Goal: Navigation & Orientation: Understand site structure

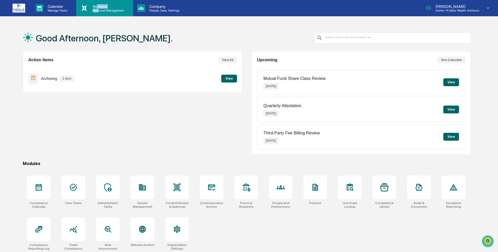
click at [99, 13] on div "Reviews Approval Management" at bounding box center [104, 8] width 57 height 16
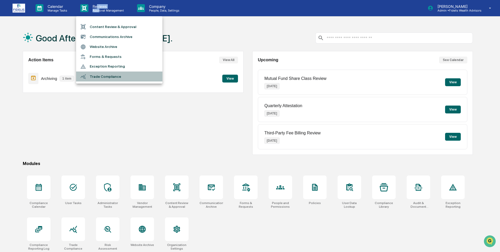
drag, startPoint x: 99, startPoint y: 13, endPoint x: 101, endPoint y: 79, distance: 66.2
click at [101, 79] on li "Trade Compliance" at bounding box center [119, 76] width 86 height 10
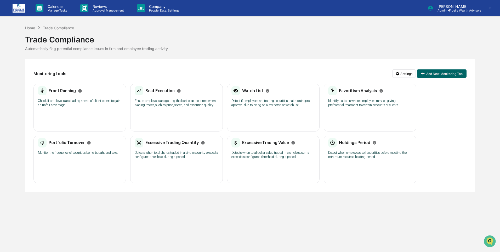
click at [344, 148] on div "Holdings Period Detect when employees sell securities before meeting the minimu…" at bounding box center [370, 150] width 84 height 24
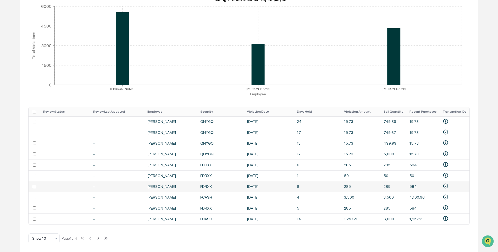
scroll to position [108, 0]
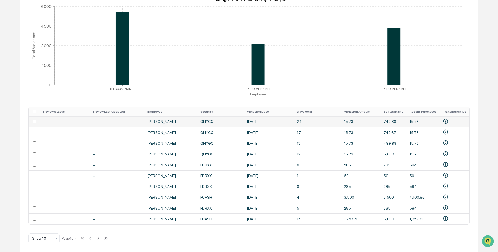
click at [161, 119] on td "[PERSON_NAME]" at bounding box center [170, 121] width 53 height 11
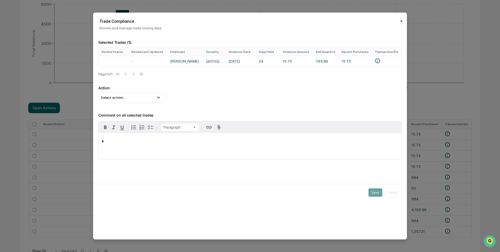
click at [401, 22] on button "✕" at bounding box center [401, 21] width 3 height 8
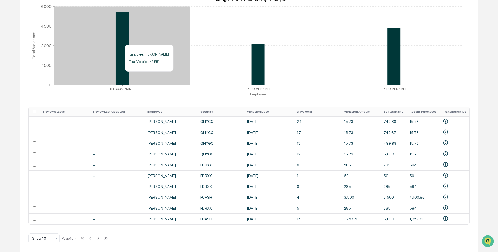
scroll to position [0, 0]
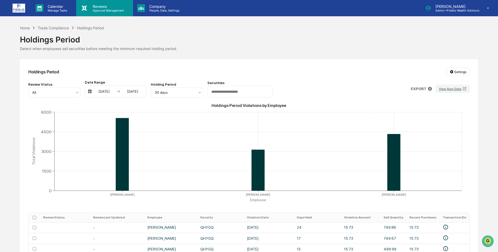
click at [96, 7] on p "Reviews" at bounding box center [107, 6] width 38 height 4
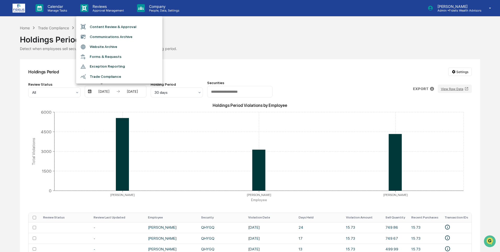
click at [97, 54] on li "Forms & Requests" at bounding box center [119, 57] width 86 height 10
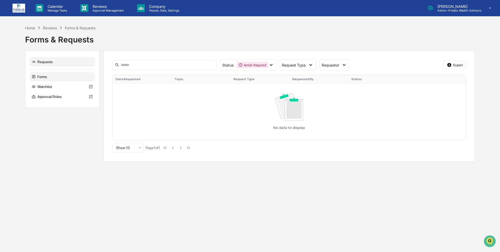
click at [41, 78] on div "Forms" at bounding box center [62, 76] width 65 height 9
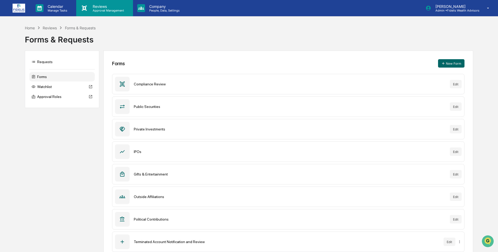
click at [91, 6] on p "Reviews" at bounding box center [107, 6] width 38 height 4
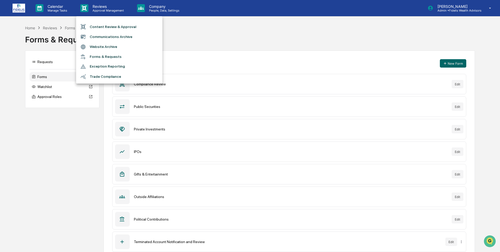
click at [50, 9] on div at bounding box center [250, 126] width 500 height 252
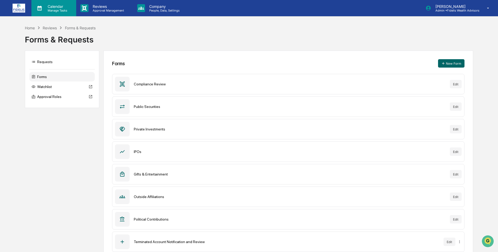
click at [52, 8] on p "Calendar" at bounding box center [56, 6] width 26 height 4
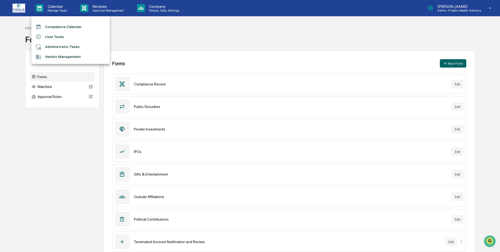
click at [52, 25] on li "Compliance Calendar" at bounding box center [70, 27] width 78 height 10
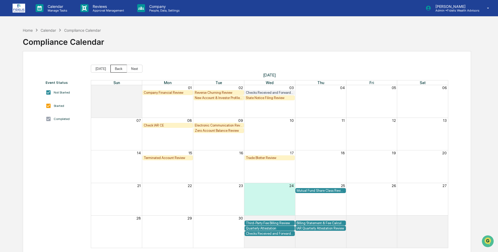
click at [116, 69] on button "Back" at bounding box center [118, 69] width 16 height 8
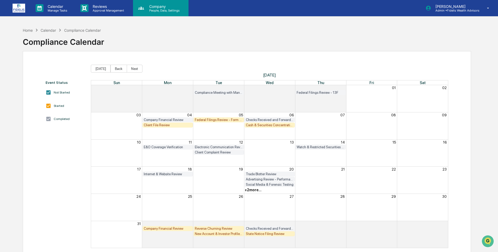
click at [158, 7] on p "Company" at bounding box center [163, 6] width 37 height 4
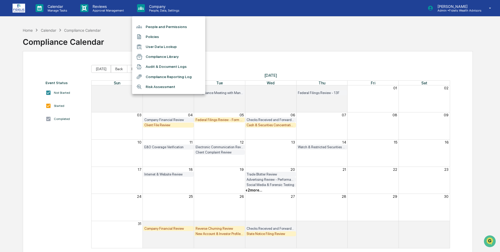
click at [155, 77] on li "Compliance Reporting Log" at bounding box center [168, 77] width 73 height 10
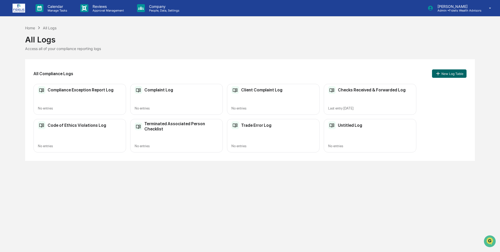
click at [246, 134] on div "Trade Error Log No entries" at bounding box center [273, 135] width 93 height 33
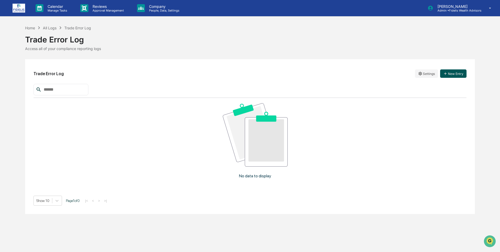
click at [459, 72] on button "New Entry" at bounding box center [453, 73] width 26 height 8
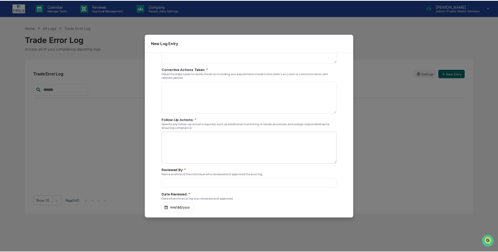
scroll to position [169, 0]
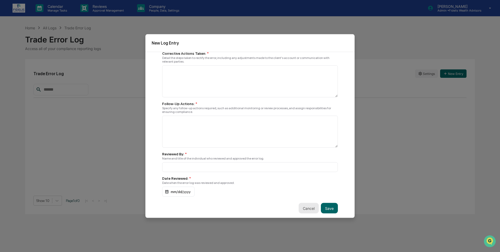
click at [303, 208] on button "Cancel" at bounding box center [309, 208] width 20 height 10
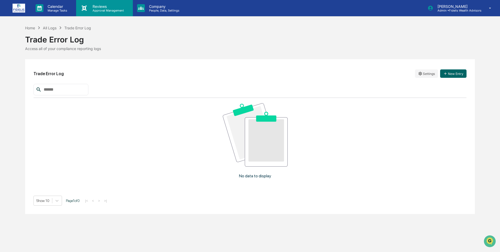
click at [105, 8] on p "Reviews" at bounding box center [107, 6] width 38 height 4
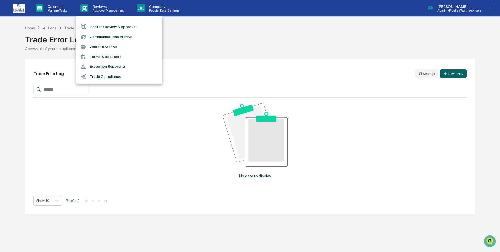
click at [52, 7] on div at bounding box center [250, 126] width 500 height 252
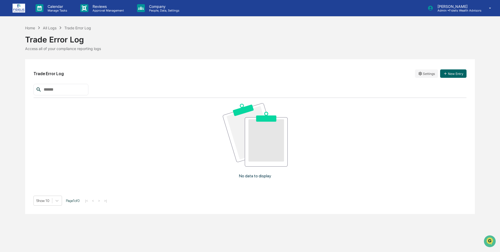
click at [52, 7] on p "Calendar" at bounding box center [56, 6] width 26 height 4
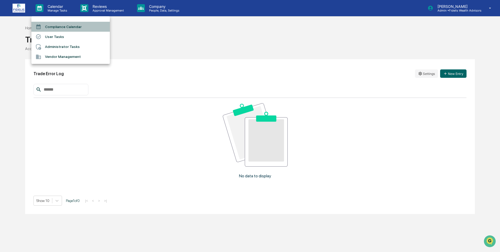
click at [53, 25] on li "Compliance Calendar" at bounding box center [70, 27] width 78 height 10
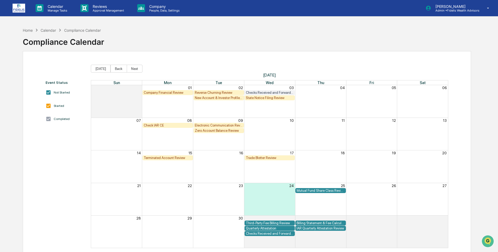
click at [207, 93] on div "Reverse Churning Review" at bounding box center [219, 93] width 48 height 4
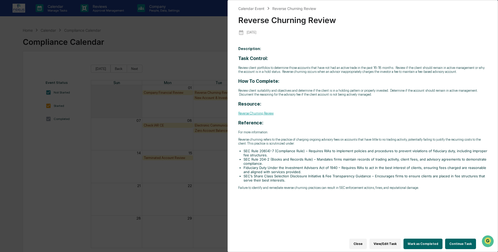
click at [386, 240] on button "View/Edit Task" at bounding box center [384, 243] width 31 height 10
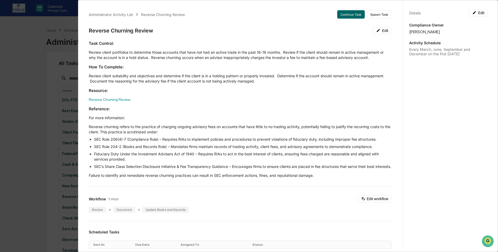
click at [40, 25] on div "Administrator Activity List Reverse Churning Review Continue Task Spawn Task Re…" at bounding box center [249, 126] width 498 height 252
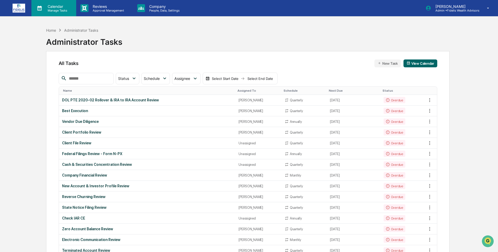
click at [52, 7] on p "Calendar" at bounding box center [56, 6] width 26 height 4
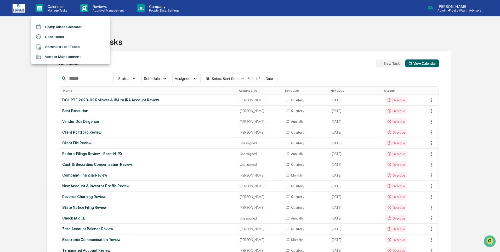
click at [53, 27] on li "Compliance Calendar" at bounding box center [70, 27] width 78 height 10
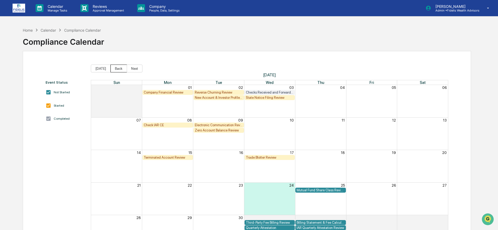
click at [115, 70] on button "Back" at bounding box center [118, 69] width 16 height 8
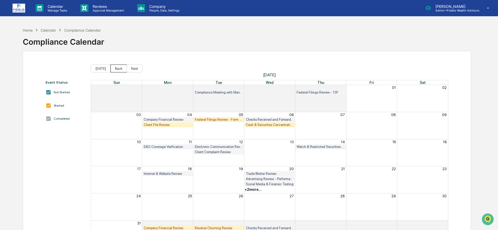
click at [116, 70] on button "Back" at bounding box center [118, 69] width 16 height 8
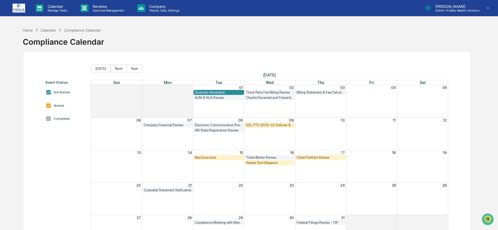
click at [210, 156] on div "Best Execution" at bounding box center [219, 158] width 48 height 4
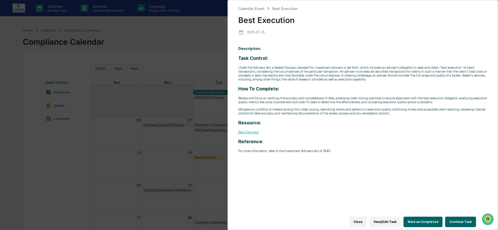
click at [179, 41] on div "Calendar Event Best Execution Best Execution [DATE] Description: Task Control: …" at bounding box center [249, 115] width 498 height 230
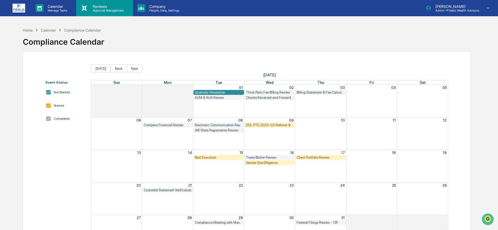
click at [95, 6] on p "Reviews" at bounding box center [107, 6] width 38 height 4
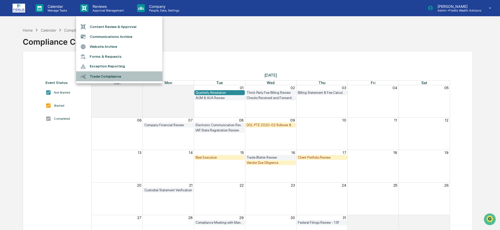
click at [101, 76] on li "Trade Compliance" at bounding box center [119, 76] width 86 height 10
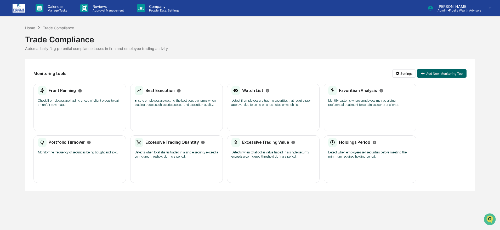
click at [166, 97] on div "Best Execution Ensure employees are getting the best possible terms when placin…" at bounding box center [177, 98] width 84 height 24
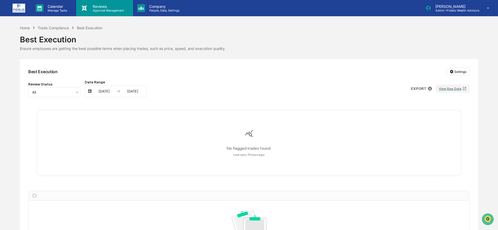
click at [97, 5] on p "Reviews" at bounding box center [107, 6] width 38 height 4
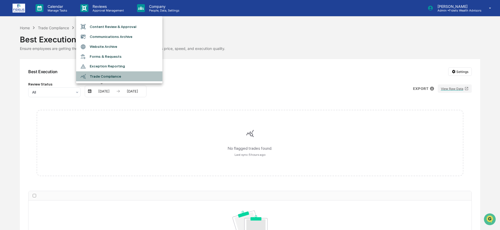
click at [99, 73] on li "Trade Compliance" at bounding box center [119, 76] width 86 height 10
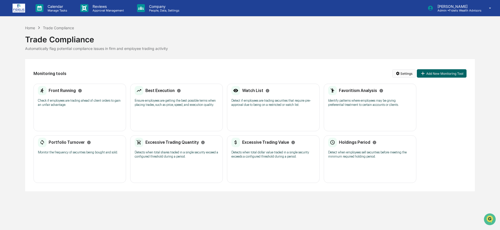
click at [404, 74] on html "Calendar Manage Tasks Reviews Approval Management Company People, Data, Setting…" at bounding box center [250, 115] width 500 height 230
click at [403, 83] on div "Generate Trade Testing Report" at bounding box center [405, 84] width 64 height 8
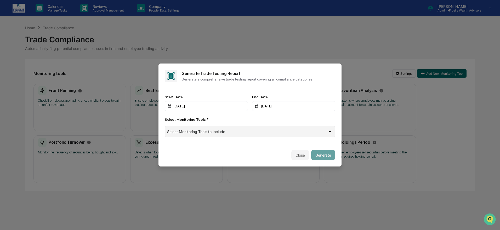
click at [251, 131] on div "Select Monitoring Tools to Include" at bounding box center [247, 131] width 160 height 4
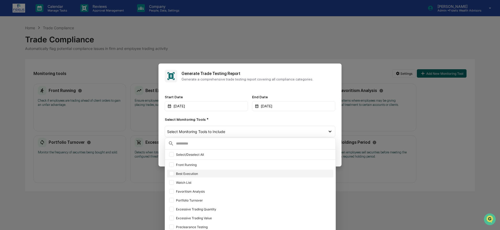
click at [192, 172] on div "Best Execution" at bounding box center [254, 174] width 156 height 4
click at [205, 104] on div "[DATE]" at bounding box center [206, 106] width 83 height 10
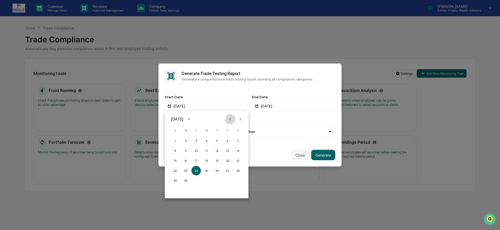
click at [230, 120] on icon "Previous month" at bounding box center [230, 119] width 2 height 3
click at [175, 191] on button "30" at bounding box center [175, 190] width 9 height 9
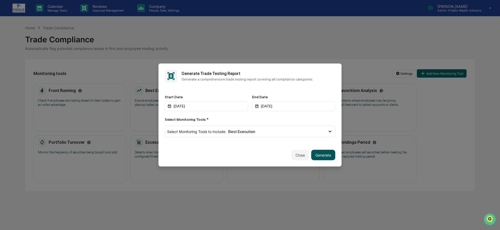
click at [321, 155] on button "Generate" at bounding box center [323, 155] width 24 height 10
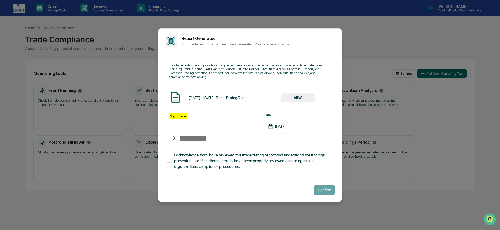
click at [296, 96] on button "VIEW" at bounding box center [298, 97] width 34 height 9
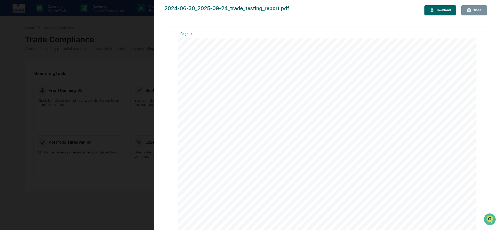
click at [471, 9] on icon "button" at bounding box center [469, 10] width 5 height 5
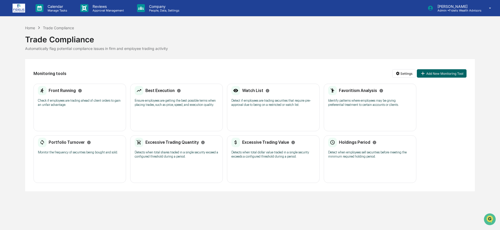
click at [69, 149] on div "Portfolio Turnover Monitor the frequency of securities being bought and sold." at bounding box center [80, 148] width 84 height 20
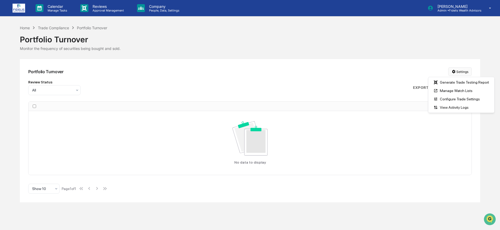
click at [467, 71] on html "Calendar Manage Tasks Reviews Approval Management Company People, Data, Setting…" at bounding box center [250, 115] width 500 height 230
click at [327, 68] on html "Calendar Manage Tasks Reviews Approval Management Company People, Data, Setting…" at bounding box center [250, 115] width 500 height 230
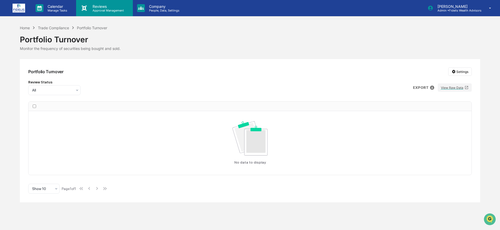
click at [98, 9] on p "Approval Management" at bounding box center [107, 11] width 38 height 4
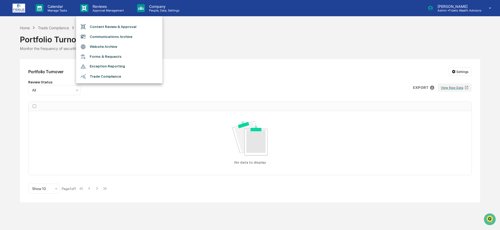
click at [199, 64] on div at bounding box center [250, 115] width 500 height 230
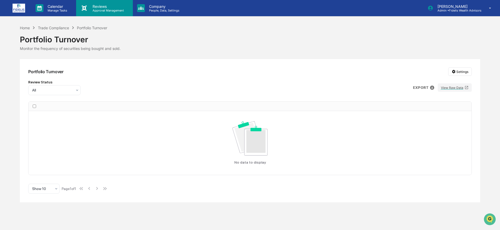
click at [99, 7] on p "Reviews" at bounding box center [107, 6] width 38 height 4
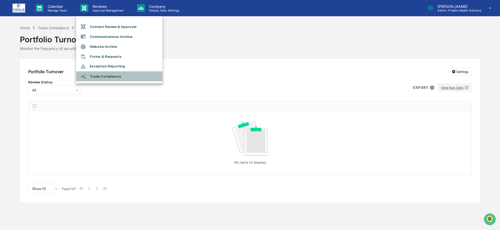
click at [104, 76] on li "Trade Compliance" at bounding box center [119, 76] width 86 height 10
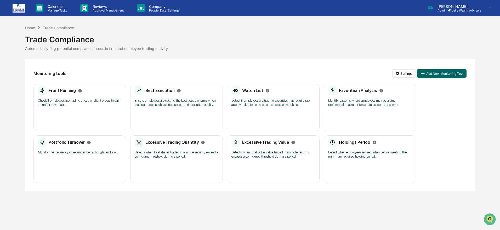
click at [405, 72] on html "Calendar Manage Tasks Reviews Approval Management Company People, Data, Setting…" at bounding box center [250, 115] width 500 height 230
click at [403, 83] on div "Generate Trade Testing Report" at bounding box center [405, 84] width 64 height 8
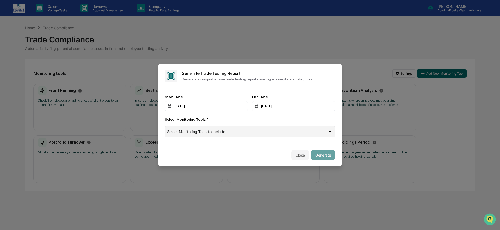
click at [221, 131] on span "Select Monitoring Tools to Include" at bounding box center [196, 131] width 58 height 4
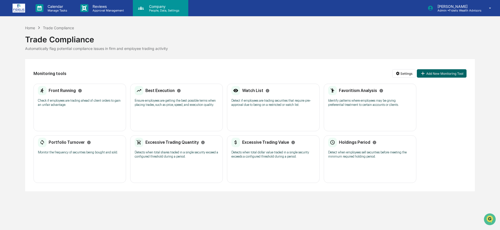
click at [155, 8] on p "Company" at bounding box center [163, 6] width 37 height 4
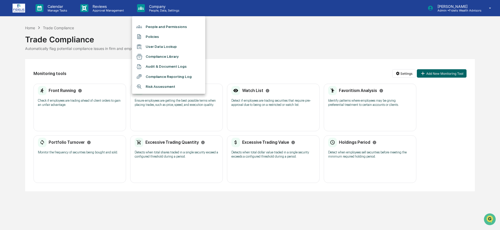
click at [55, 7] on div at bounding box center [250, 115] width 500 height 230
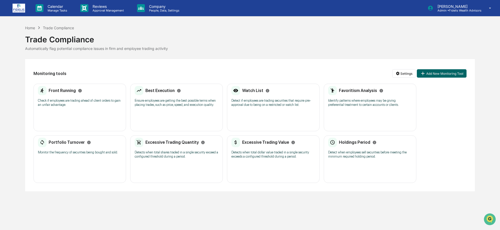
click at [54, 8] on p "Calendar" at bounding box center [56, 6] width 26 height 4
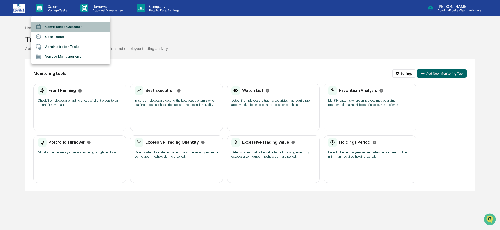
click at [54, 26] on li "Compliance Calendar" at bounding box center [70, 27] width 78 height 10
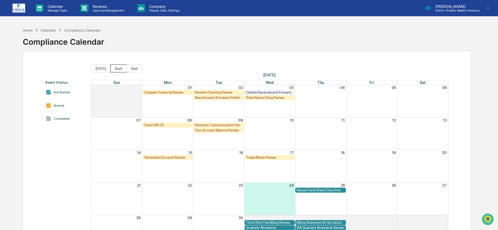
click at [116, 68] on button "Back" at bounding box center [118, 69] width 16 height 8
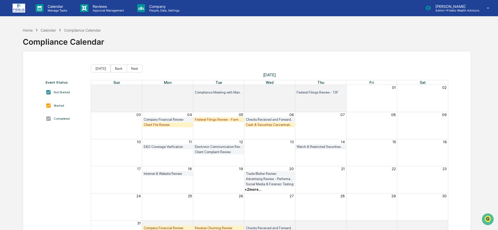
click at [222, 119] on div "Federal Filings Review - Form N-PX" at bounding box center [219, 120] width 48 height 4
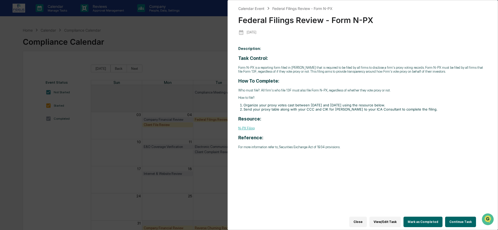
click at [464, 217] on button "Continue Task" at bounding box center [460, 222] width 31 height 10
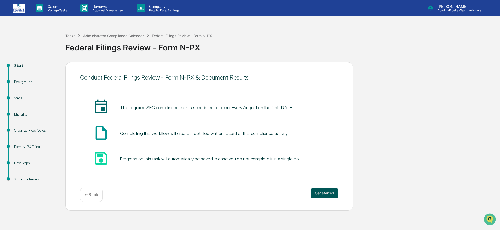
click at [327, 194] on button "Get started" at bounding box center [325, 193] width 28 height 10
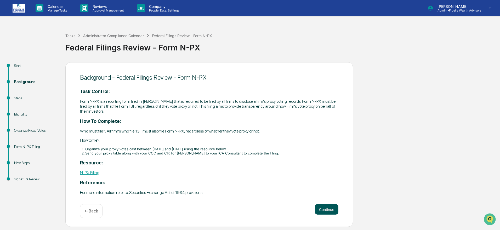
click at [326, 208] on button "Continue" at bounding box center [327, 209] width 24 height 10
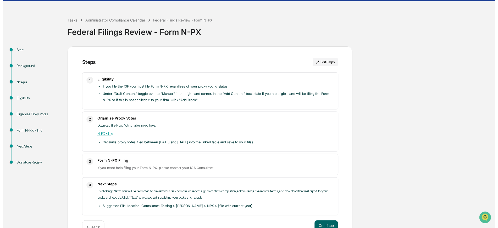
scroll to position [30, 0]
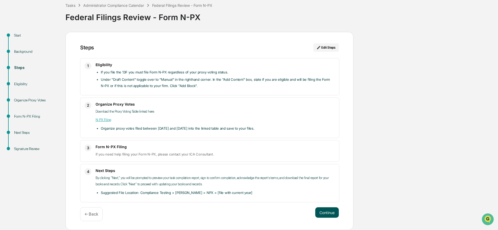
click at [324, 210] on button "Continue" at bounding box center [327, 212] width 24 height 10
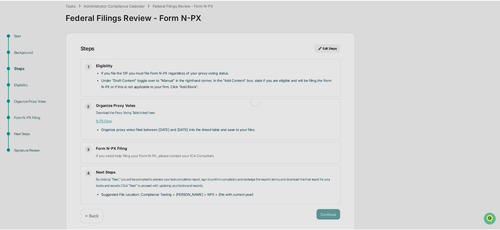
scroll to position [4, 0]
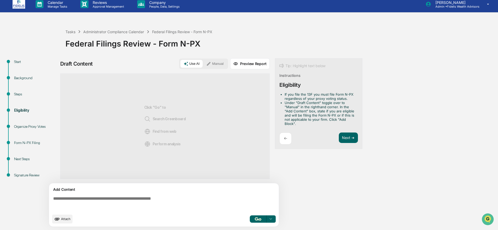
click at [215, 65] on button "Manual" at bounding box center [215, 64] width 24 height 8
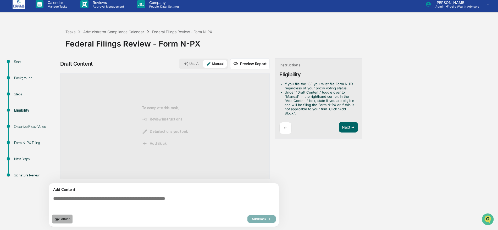
click at [63, 219] on span "Attach" at bounding box center [65, 219] width 9 height 4
click at [91, 4] on p "Reviews" at bounding box center [107, 2] width 38 height 4
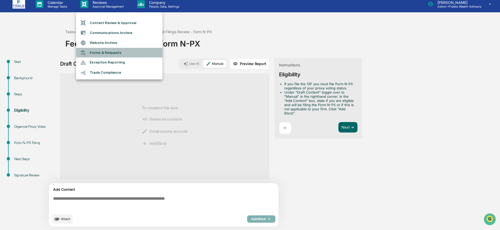
click at [97, 53] on li "Forms & Requests" at bounding box center [119, 53] width 86 height 10
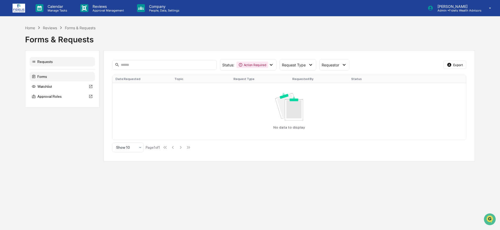
click at [39, 76] on div "Forms" at bounding box center [62, 76] width 65 height 9
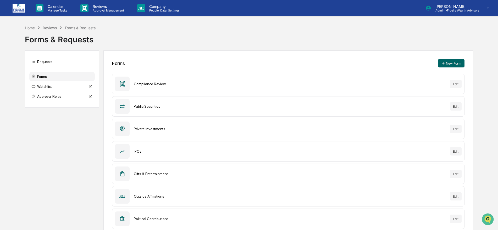
click at [141, 83] on div "Compliance Review" at bounding box center [290, 84] width 312 height 4
click at [160, 85] on div "Compliance Review" at bounding box center [290, 84] width 312 height 4
click at [454, 83] on button "Edit" at bounding box center [455, 84] width 12 height 8
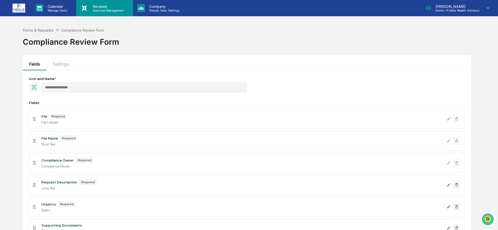
click at [97, 9] on p "Approval Management" at bounding box center [107, 11] width 38 height 4
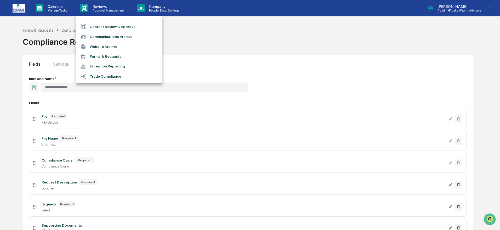
click at [100, 66] on li "Exception Reporting" at bounding box center [119, 66] width 86 height 10
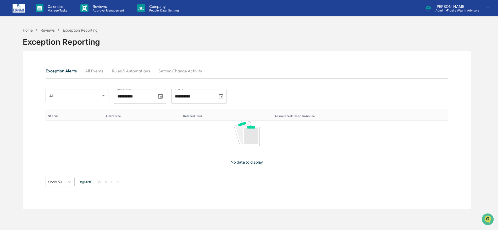
click at [94, 70] on button "All Events" at bounding box center [94, 71] width 27 height 13
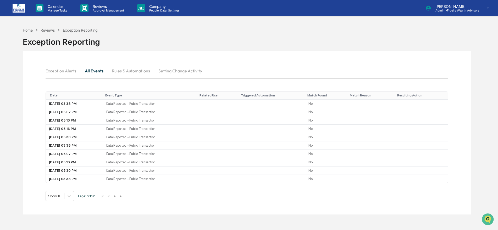
click at [125, 69] on button "Rules & Automations" at bounding box center [131, 71] width 47 height 13
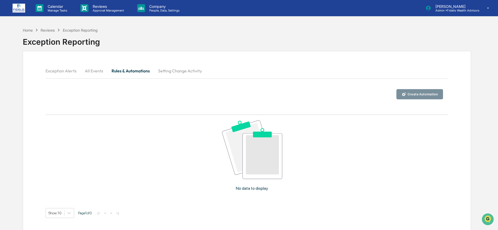
click at [172, 69] on button "Setting Change Activity" at bounding box center [180, 71] width 52 height 13
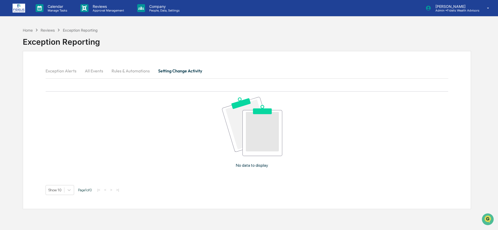
click at [53, 69] on button "Exception Alerts" at bounding box center [63, 71] width 35 height 13
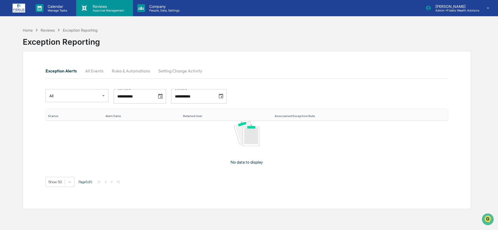
click at [97, 8] on p "Reviews" at bounding box center [107, 6] width 38 height 4
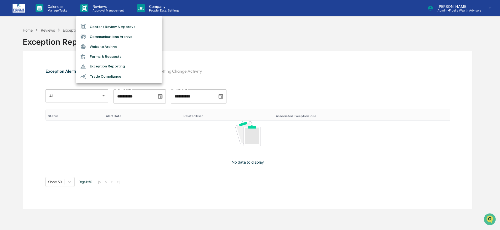
click at [150, 9] on div at bounding box center [250, 115] width 500 height 230
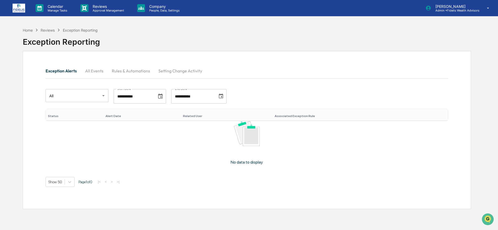
click at [151, 9] on p "People, Data, Settings" at bounding box center [163, 11] width 37 height 4
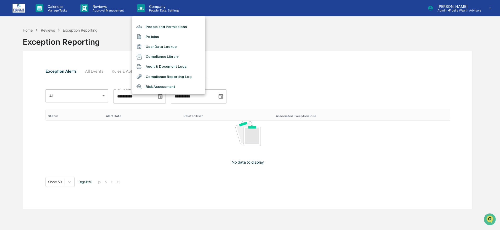
click at [161, 77] on li "Compliance Reporting Log" at bounding box center [168, 77] width 73 height 10
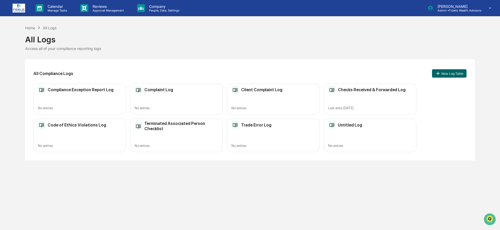
click at [71, 93] on div "Compliance Exception Report Log" at bounding box center [76, 90] width 76 height 8
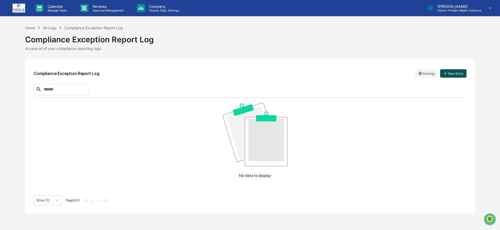
click at [454, 74] on button "New Entry" at bounding box center [453, 73] width 26 height 8
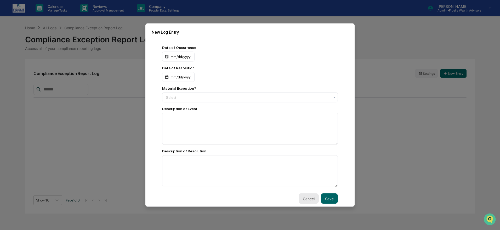
click at [305, 197] on button "Cancel" at bounding box center [309, 199] width 20 height 10
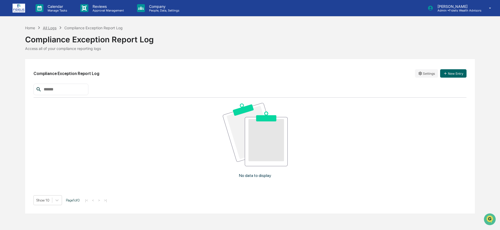
click at [50, 27] on div "All Logs" at bounding box center [50, 28] width 14 height 4
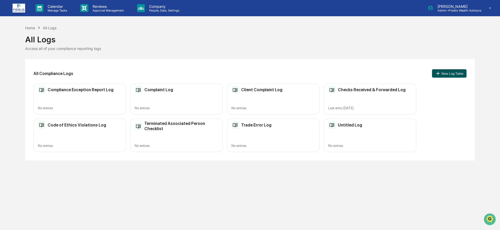
click at [443, 74] on button "New Log Table" at bounding box center [449, 73] width 35 height 8
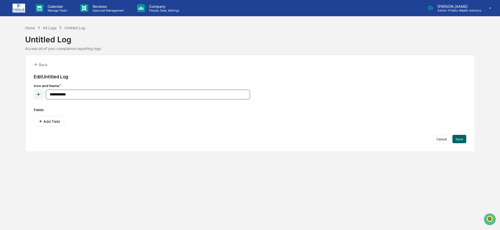
click at [74, 94] on input "**********" at bounding box center [148, 95] width 204 height 10
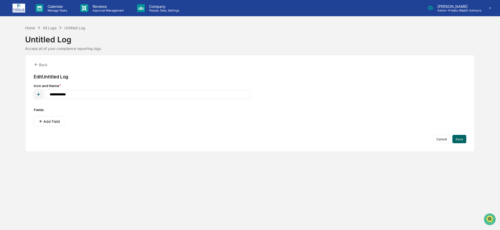
click at [47, 171] on div "**********" at bounding box center [250, 115] width 500 height 230
click at [54, 8] on p "Calendar" at bounding box center [56, 6] width 26 height 4
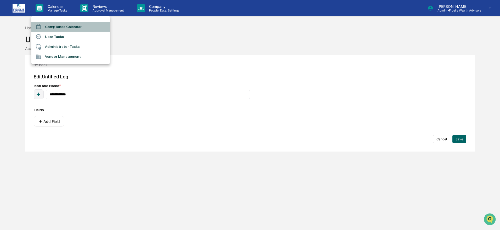
click at [63, 27] on li "Compliance Calendar" at bounding box center [70, 27] width 78 height 10
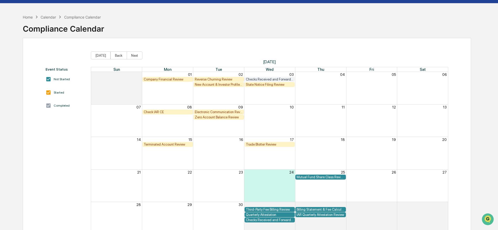
scroll to position [31, 0]
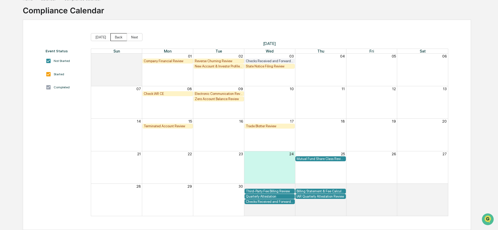
click at [119, 37] on button "Back" at bounding box center [118, 37] width 16 height 8
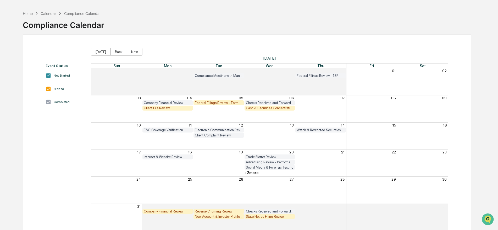
scroll to position [5, 0]
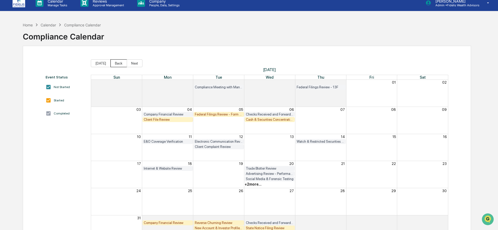
click at [119, 61] on button "Back" at bounding box center [118, 63] width 16 height 8
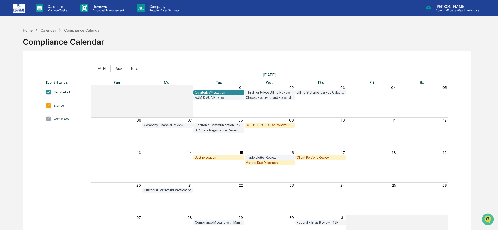
click at [312, 158] on div "Client Portfolio Review" at bounding box center [320, 158] width 48 height 4
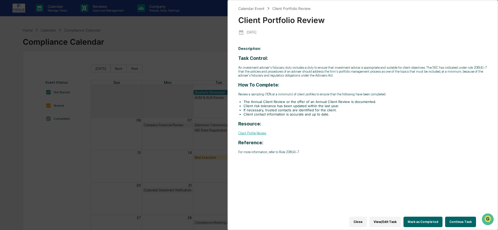
click at [362, 218] on button "Close" at bounding box center [358, 222] width 18 height 10
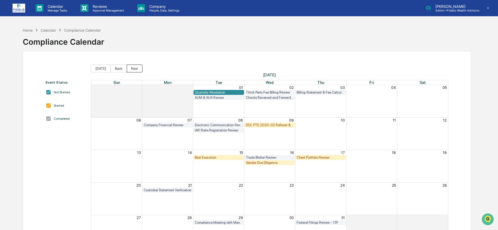
click at [131, 68] on button "Next" at bounding box center [135, 69] width 16 height 8
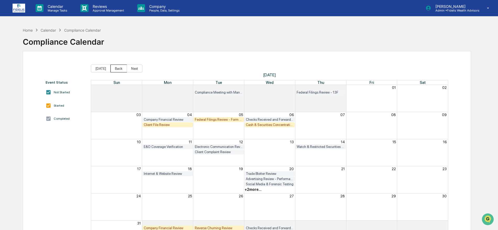
click at [116, 67] on button "Back" at bounding box center [118, 69] width 16 height 8
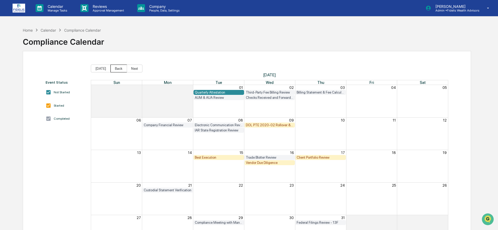
click at [116, 67] on button "Back" at bounding box center [118, 69] width 16 height 8
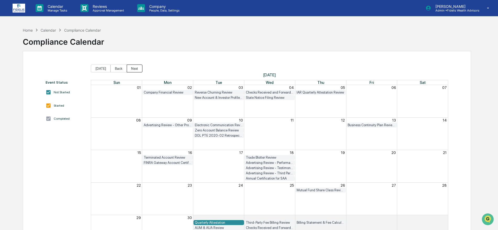
click at [130, 69] on button "Next" at bounding box center [135, 69] width 16 height 8
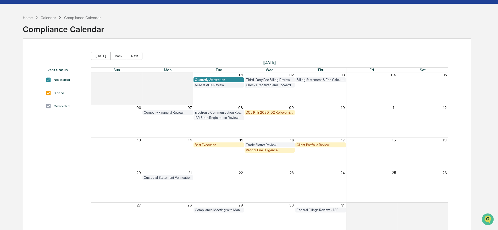
scroll to position [31, 0]
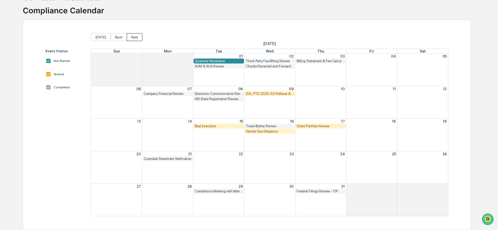
click at [132, 37] on button "Next" at bounding box center [135, 37] width 16 height 8
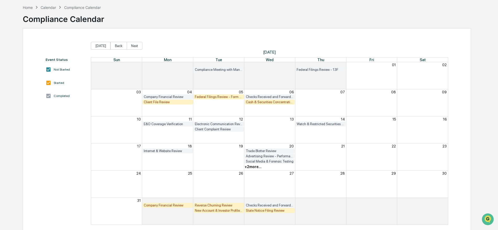
scroll to position [31, 0]
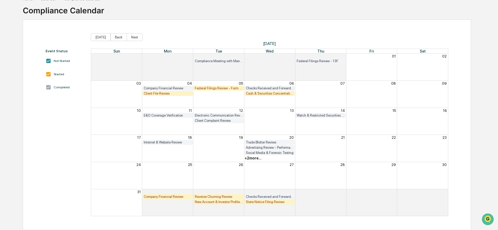
click at [132, 32] on div "Event Status Not Started Started Completed [DATE] Back Next [DATE] Sun Mon Tue …" at bounding box center [247, 125] width 448 height 211
click at [134, 37] on button "Next" at bounding box center [135, 37] width 16 height 8
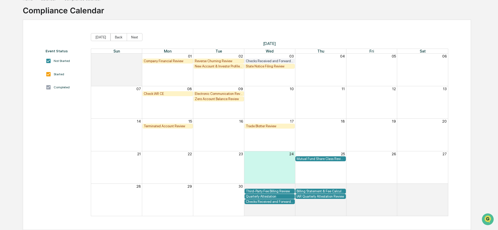
scroll to position [7, 0]
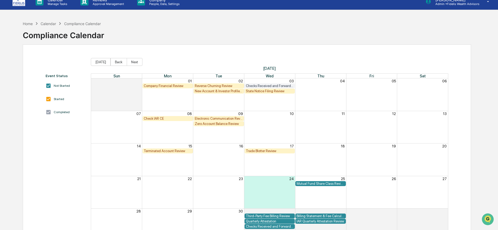
click at [161, 150] on div "Terminated Account Review" at bounding box center [168, 151] width 48 height 4
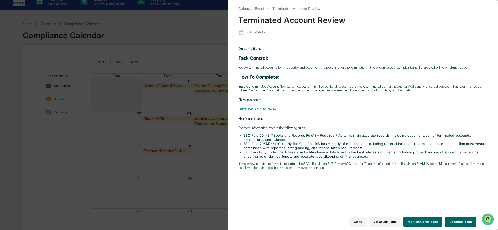
click at [362, 218] on button "Close" at bounding box center [358, 222] width 18 height 10
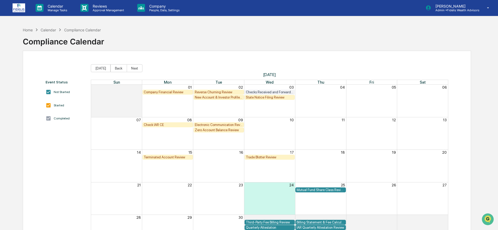
scroll to position [0, 0]
click at [116, 68] on button "Back" at bounding box center [118, 69] width 16 height 8
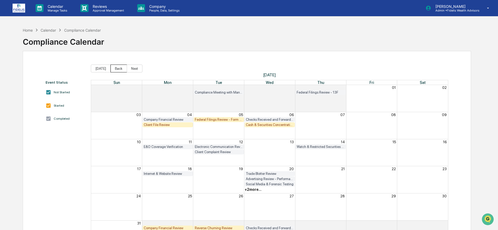
click at [115, 68] on button "Back" at bounding box center [118, 69] width 16 height 8
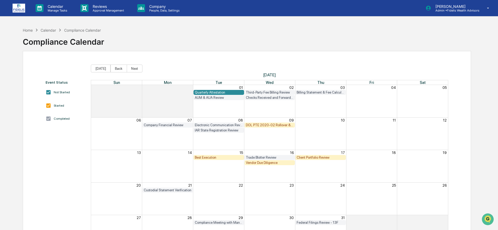
click at [215, 91] on div "Quarterly Attestation" at bounding box center [219, 93] width 48 height 4
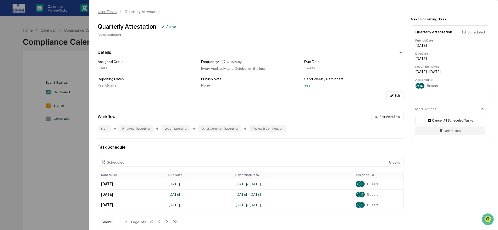
click at [104, 11] on div "User Tasks" at bounding box center [107, 11] width 19 height 4
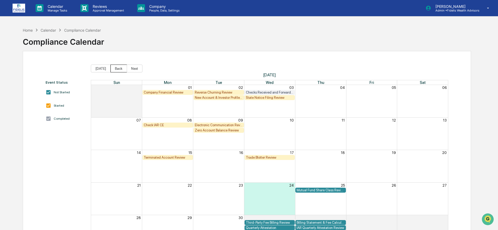
click at [115, 70] on button "Back" at bounding box center [118, 69] width 16 height 8
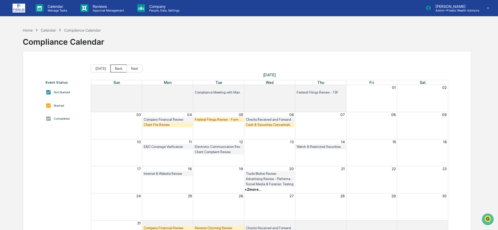
click at [115, 70] on button "Back" at bounding box center [118, 69] width 16 height 8
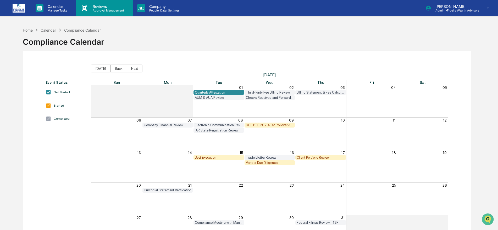
click at [105, 6] on p "Reviews" at bounding box center [107, 6] width 38 height 4
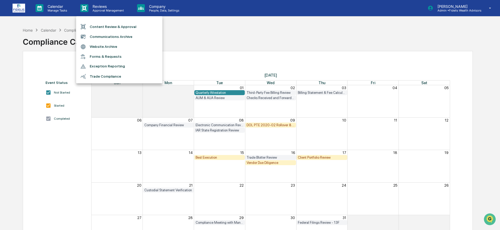
click at [153, 8] on div at bounding box center [250, 115] width 500 height 230
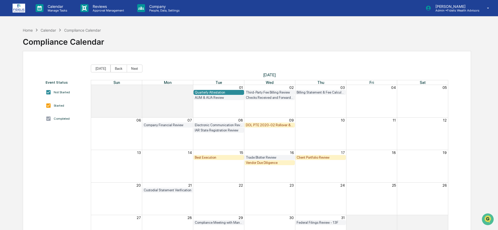
click at [153, 9] on p "People, Data, Settings" at bounding box center [163, 11] width 37 height 4
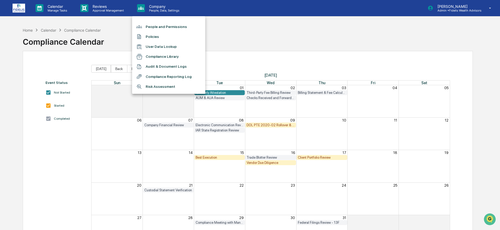
click at [360, 43] on div at bounding box center [250, 115] width 500 height 230
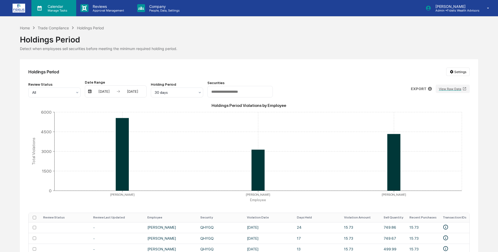
click at [56, 9] on p "Manage Tasks" at bounding box center [56, 11] width 26 height 4
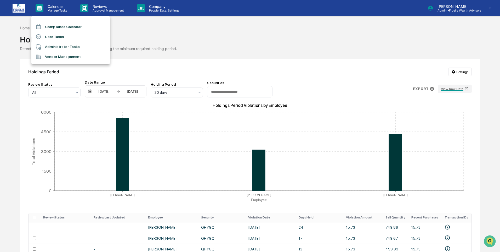
click at [57, 25] on li "Compliance Calendar" at bounding box center [70, 27] width 78 height 10
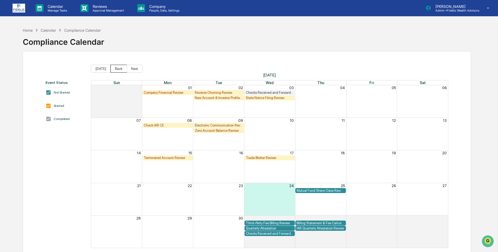
click at [116, 67] on button "Back" at bounding box center [118, 69] width 16 height 8
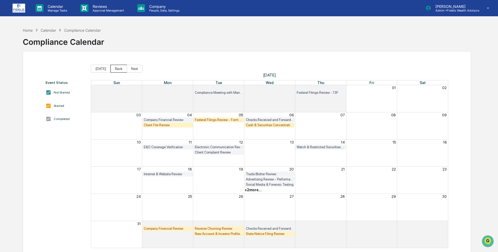
click at [116, 67] on button "Back" at bounding box center [118, 69] width 16 height 8
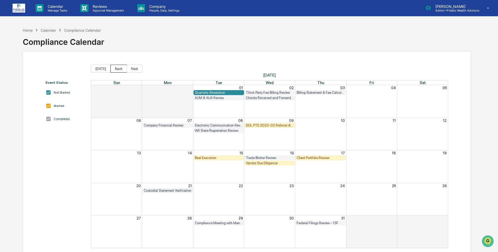
click at [116, 67] on button "Back" at bounding box center [118, 69] width 16 height 8
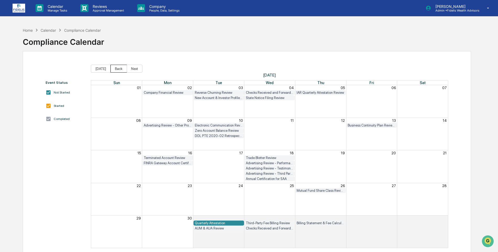
click at [116, 67] on button "Back" at bounding box center [118, 69] width 16 height 8
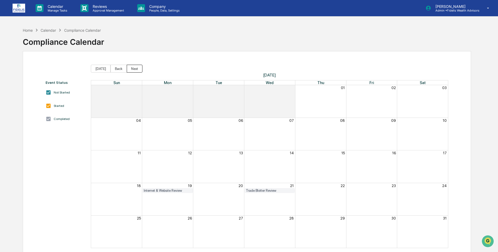
click at [133, 70] on button "Next" at bounding box center [135, 69] width 16 height 8
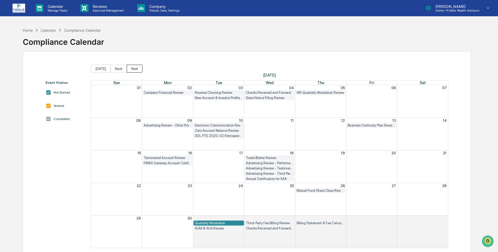
click at [133, 70] on button "Next" at bounding box center [135, 69] width 16 height 8
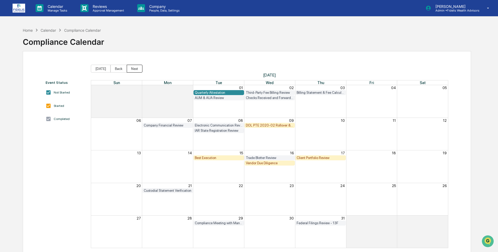
click at [133, 70] on button "Next" at bounding box center [135, 69] width 16 height 8
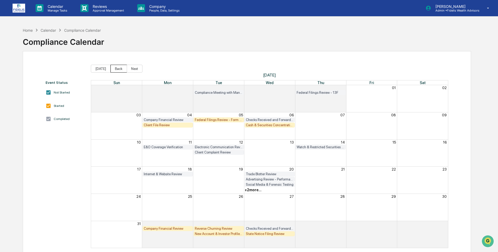
click at [117, 66] on button "Back" at bounding box center [118, 69] width 16 height 8
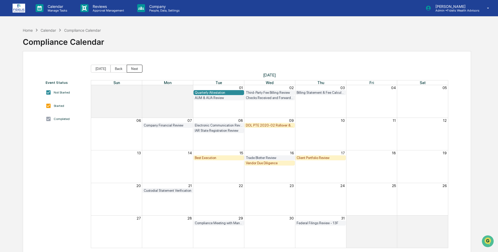
click at [132, 66] on button "Next" at bounding box center [135, 69] width 16 height 8
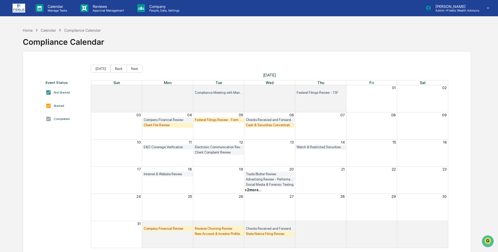
click at [252, 190] on div "+ 2 more..." at bounding box center [252, 190] width 17 height 4
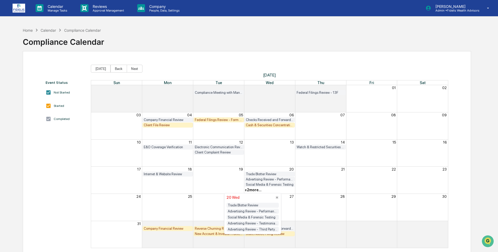
click at [252, 190] on div "+ 2 more..." at bounding box center [252, 190] width 17 height 4
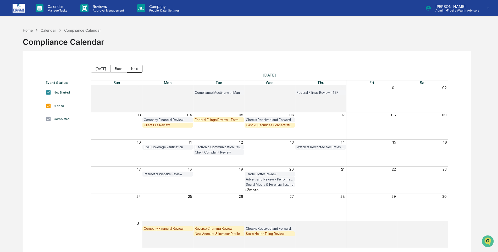
click at [134, 69] on button "Next" at bounding box center [135, 69] width 16 height 8
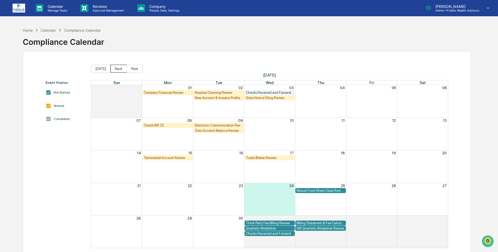
click at [116, 67] on button "Back" at bounding box center [118, 69] width 16 height 8
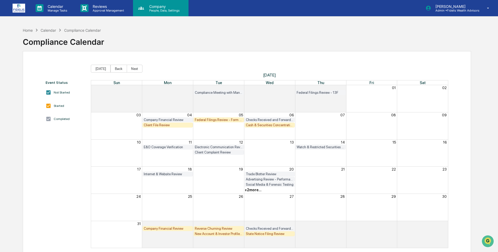
click at [156, 7] on p "Company" at bounding box center [163, 6] width 37 height 4
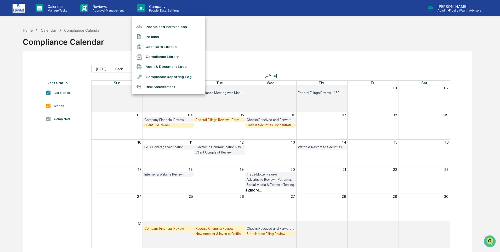
click at [166, 66] on li "Audit & Document Logs" at bounding box center [168, 67] width 73 height 10
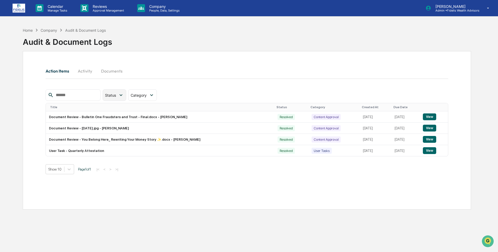
click at [124, 95] on icon at bounding box center [121, 95] width 6 height 6
click at [87, 96] on input "text" at bounding box center [76, 95] width 44 height 7
click at [107, 71] on button "Documents" at bounding box center [112, 71] width 30 height 13
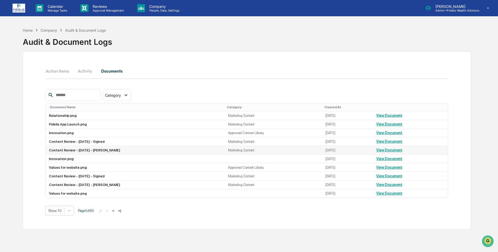
scroll to position [25, 0]
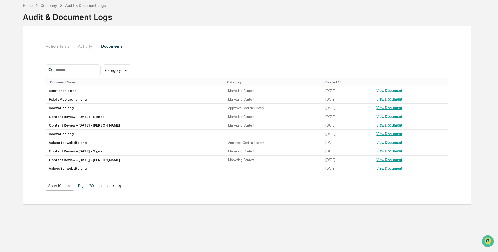
click at [69, 187] on icon at bounding box center [68, 185] width 5 height 5
click at [57, 233] on div "Show 100" at bounding box center [60, 231] width 29 height 8
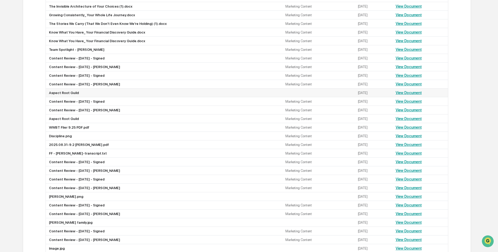
scroll to position [754, 0]
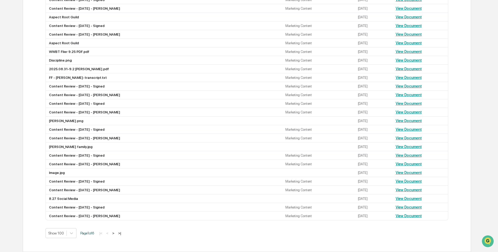
click at [115, 232] on button ">" at bounding box center [113, 233] width 5 height 4
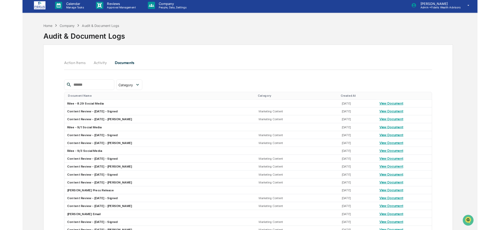
scroll to position [0, 0]
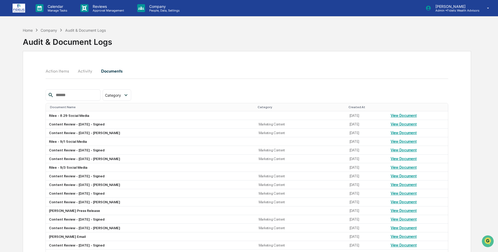
click at [74, 96] on input "text" at bounding box center [76, 95] width 44 height 7
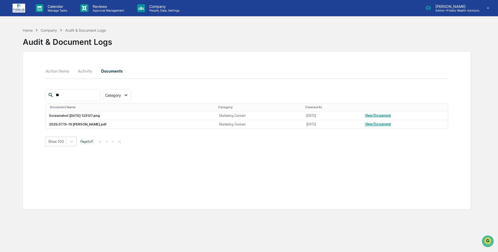
type input "*"
type input "**"
click at [58, 70] on button "Action Items" at bounding box center [60, 71] width 28 height 13
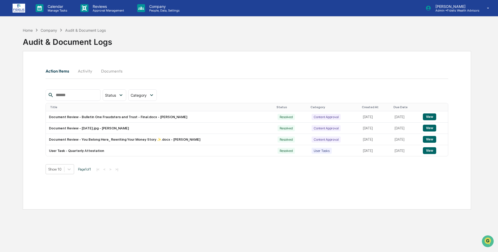
click at [109, 71] on button "Documents" at bounding box center [112, 71] width 30 height 13
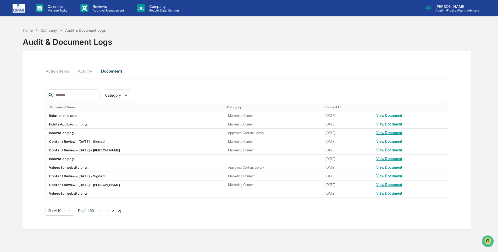
click at [82, 71] on button "Activity" at bounding box center [85, 71] width 24 height 13
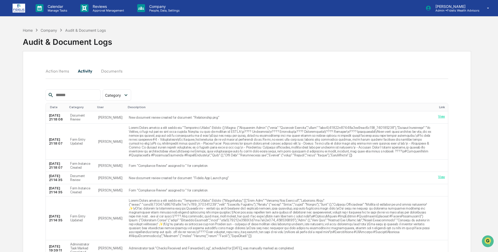
click at [53, 71] on button "Action Items" at bounding box center [60, 71] width 28 height 13
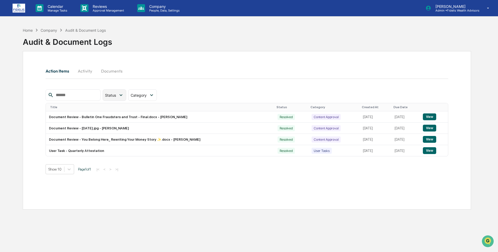
click at [124, 94] on icon at bounding box center [121, 95] width 6 height 6
click at [154, 95] on icon at bounding box center [152, 95] width 6 height 6
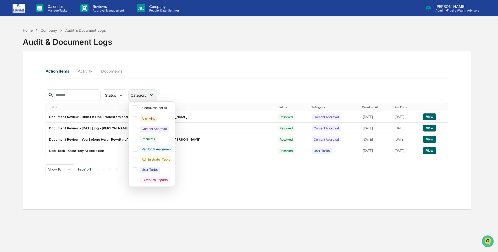
click at [154, 95] on icon at bounding box center [152, 95] width 6 height 6
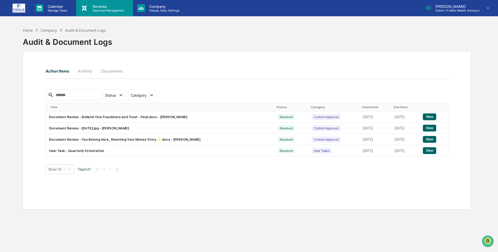
click at [101, 9] on p "Approval Management" at bounding box center [107, 11] width 38 height 4
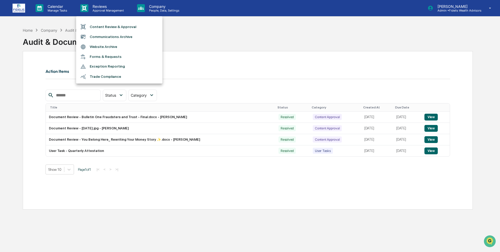
click at [152, 7] on div at bounding box center [250, 126] width 500 height 252
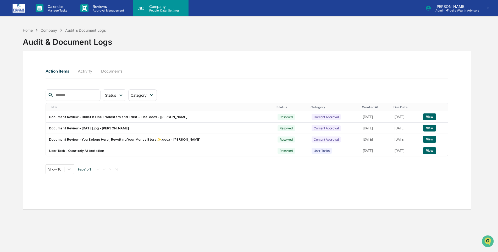
click at [151, 8] on p "Company" at bounding box center [163, 6] width 37 height 4
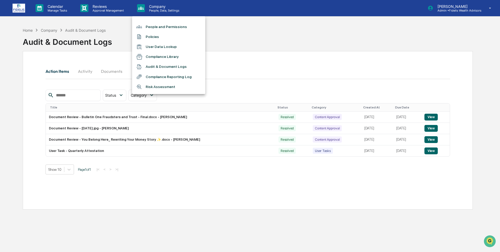
click at [156, 76] on li "Compliance Reporting Log" at bounding box center [168, 77] width 73 height 10
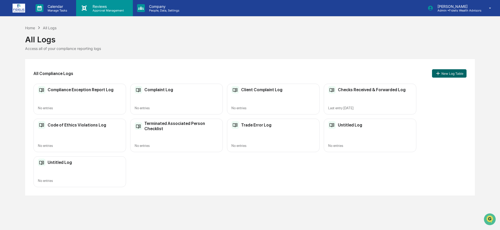
click at [96, 7] on p "Reviews" at bounding box center [107, 6] width 38 height 4
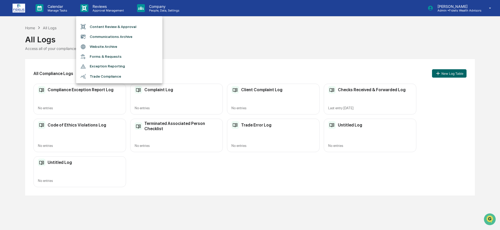
click at [94, 37] on li "Communications Archive" at bounding box center [119, 37] width 86 height 10
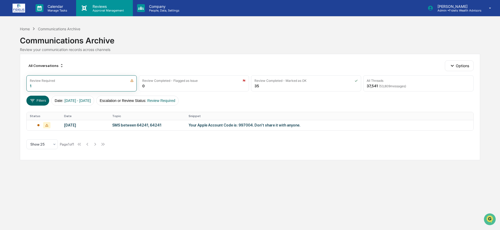
click at [91, 7] on p "Reviews" at bounding box center [107, 6] width 38 height 4
